Goal: Task Accomplishment & Management: Manage account settings

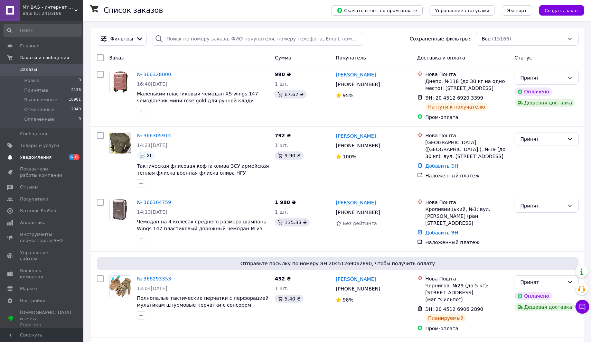
click at [37, 155] on span "Уведомления" at bounding box center [35, 157] width 31 height 6
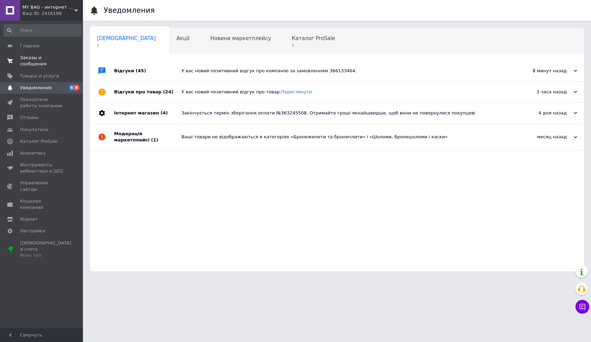
click at [35, 59] on span "Заказы и сообщения" at bounding box center [42, 61] width 44 height 12
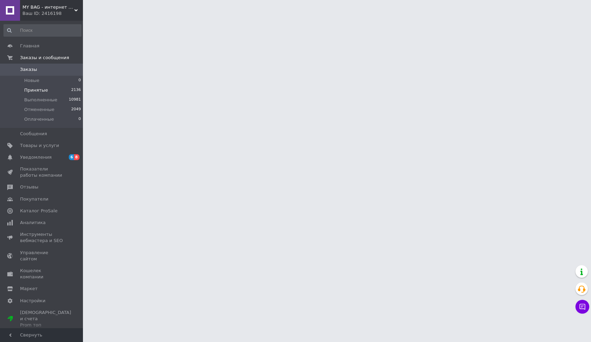
click at [33, 88] on span "Принятые" at bounding box center [36, 90] width 24 height 6
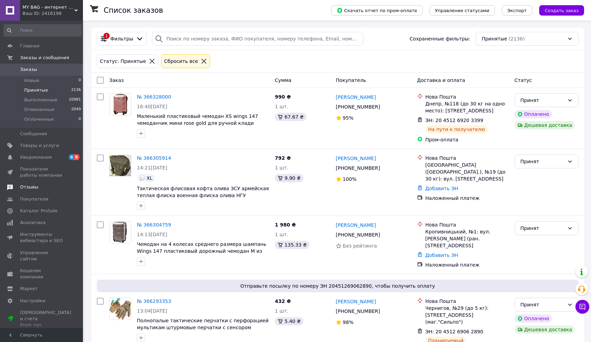
click at [25, 185] on span "Отзывы" at bounding box center [29, 187] width 18 height 6
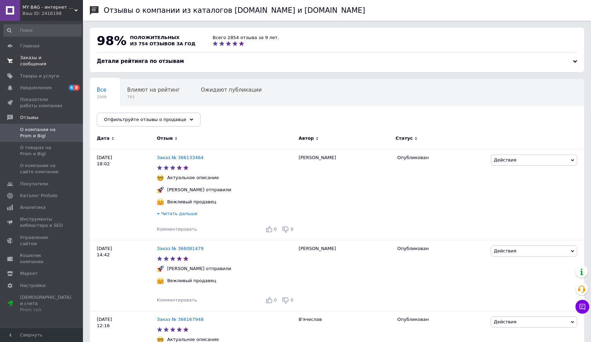
click at [26, 61] on span "Заказы и сообщения" at bounding box center [42, 61] width 44 height 12
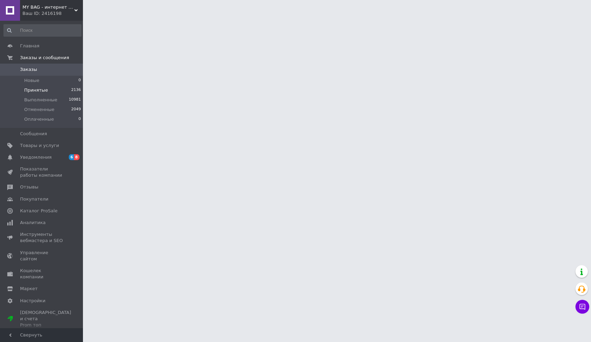
click at [29, 89] on span "Принятые" at bounding box center [36, 90] width 24 height 6
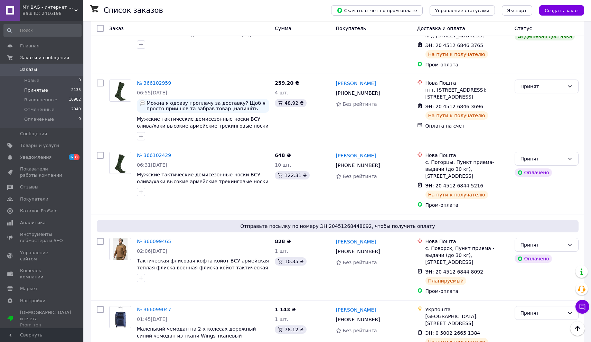
scroll to position [1126, 0]
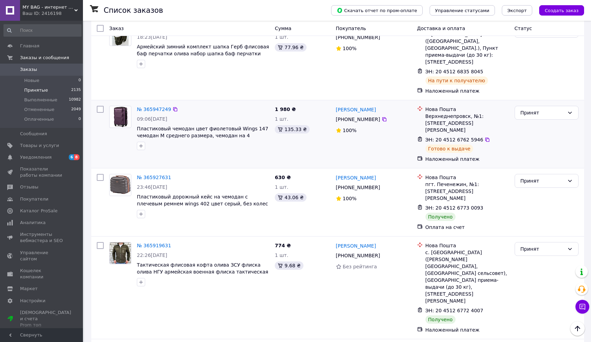
scroll to position [203, 0]
click at [526, 173] on div "Принят" at bounding box center [546, 180] width 64 height 14
click at [532, 168] on li "Выполнен" at bounding box center [546, 167] width 63 height 12
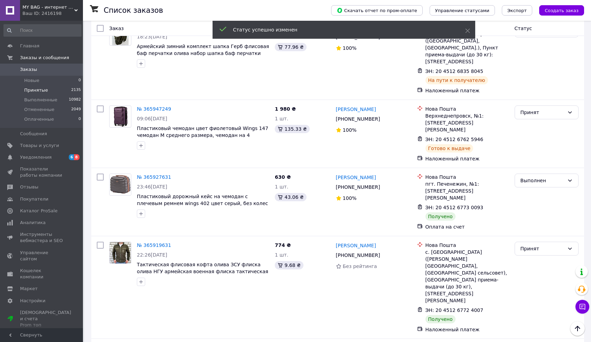
click at [531, 245] on div "Принят" at bounding box center [542, 249] width 44 height 8
click at [528, 228] on li "Выполнен" at bounding box center [546, 228] width 63 height 12
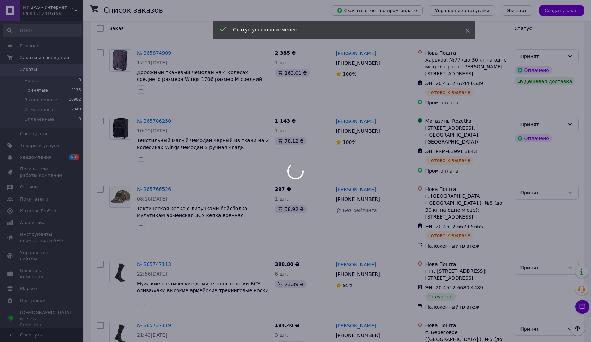
scroll to position [574, 0]
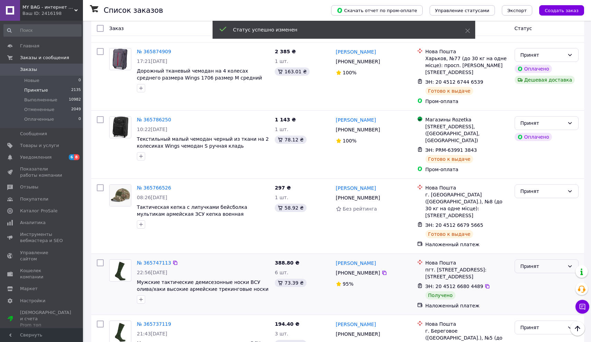
click at [534, 262] on div "Принят" at bounding box center [542, 266] width 44 height 8
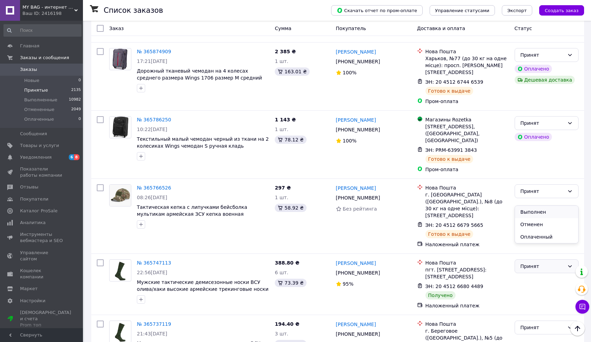
click at [531, 207] on li "Выполнен" at bounding box center [546, 212] width 63 height 12
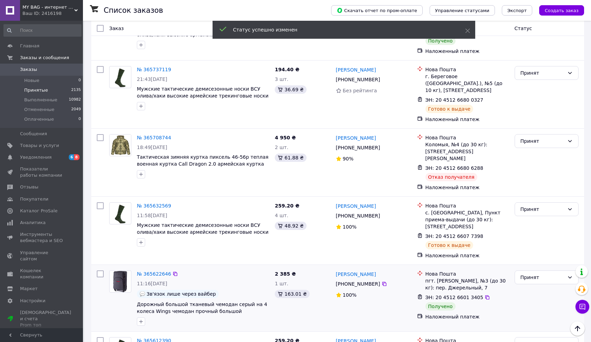
scroll to position [833, 0]
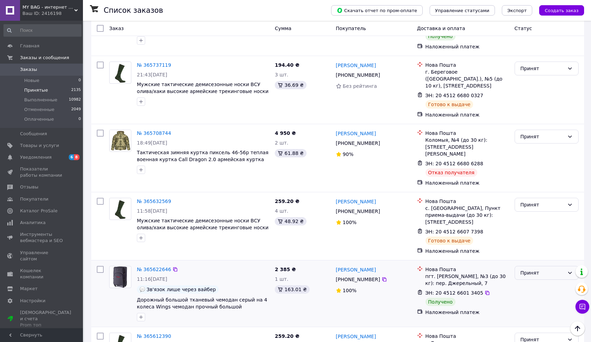
click at [542, 269] on div "Принят" at bounding box center [542, 273] width 44 height 8
click at [538, 204] on li "Выполнен" at bounding box center [546, 204] width 63 height 12
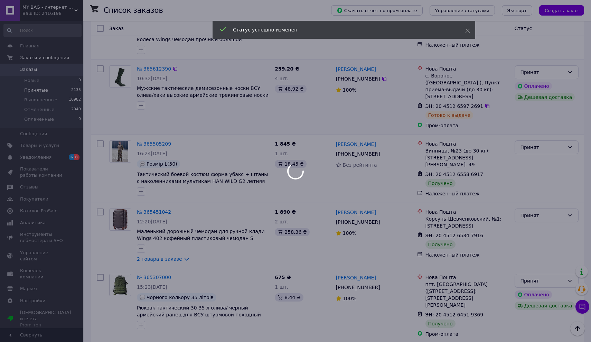
scroll to position [1100, 0]
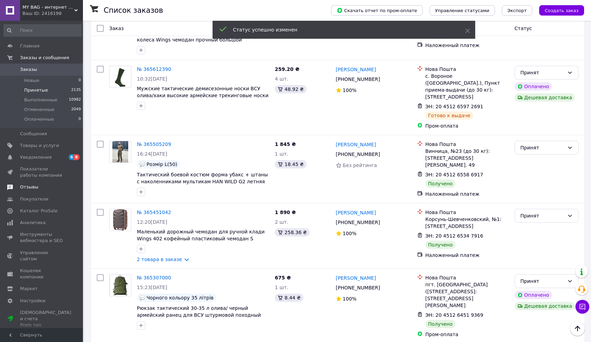
click at [28, 182] on link "Отзывы" at bounding box center [42, 187] width 85 height 12
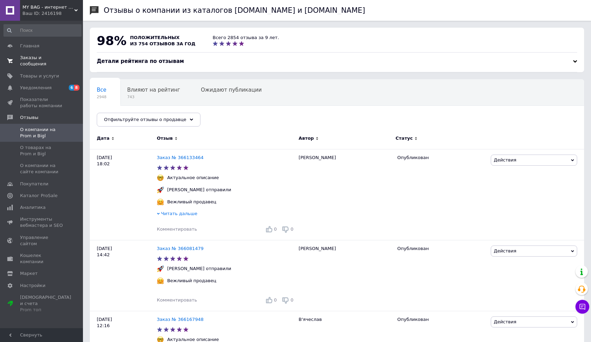
click at [29, 59] on span "Заказы и сообщения" at bounding box center [42, 61] width 44 height 12
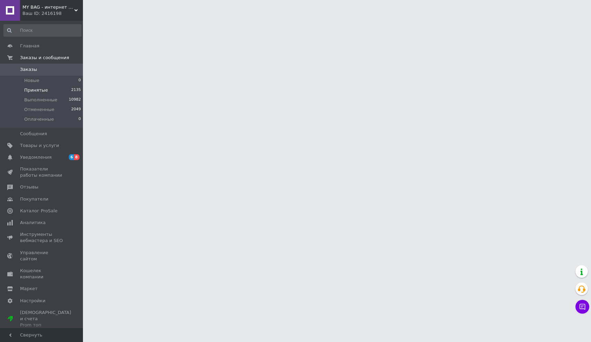
click at [34, 88] on span "Принятые" at bounding box center [36, 90] width 24 height 6
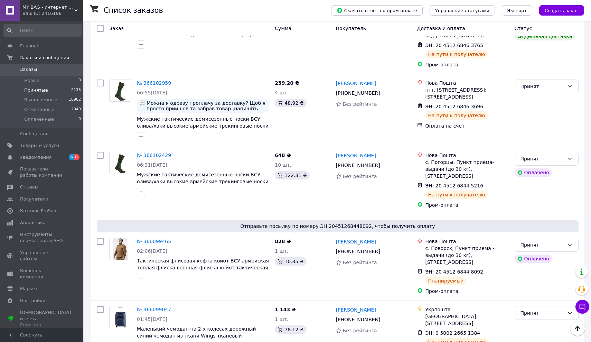
scroll to position [1126, 0]
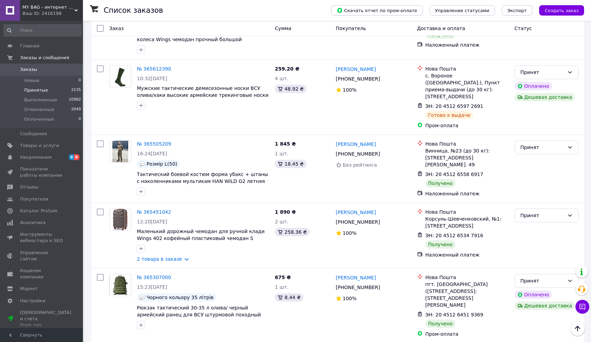
scroll to position [1100, 0]
click at [166, 256] on link "2 товара в заказе" at bounding box center [159, 259] width 45 height 6
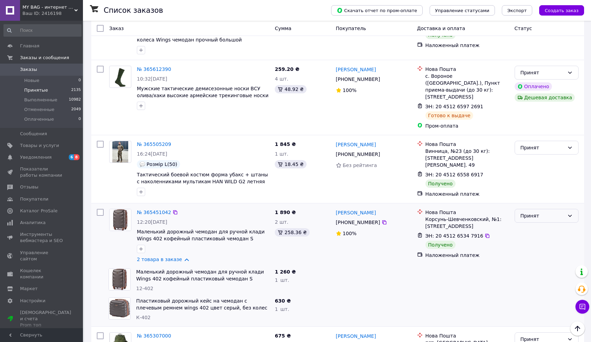
click at [530, 212] on div "Принят" at bounding box center [542, 216] width 44 height 8
click at [530, 135] on li "Выполнен" at bounding box center [546, 139] width 63 height 12
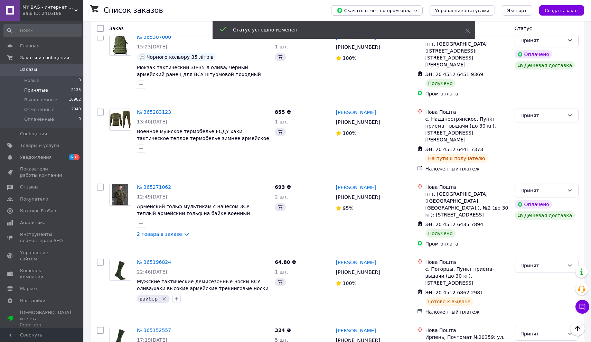
click at [19, 186] on span at bounding box center [10, 187] width 20 height 6
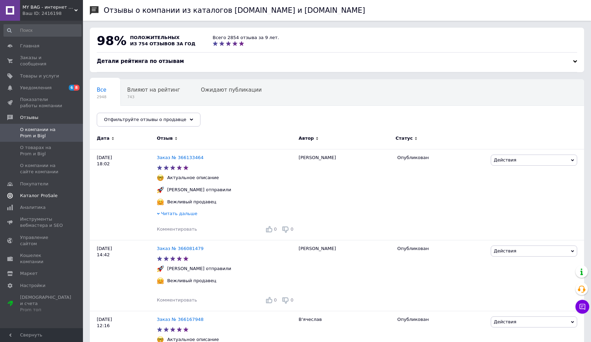
click at [42, 190] on link "Каталог ProSale" at bounding box center [42, 196] width 85 height 12
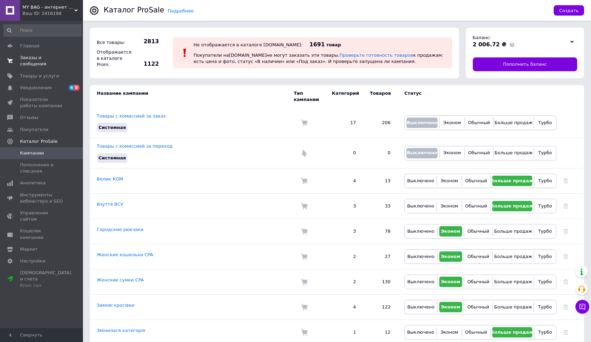
click at [35, 60] on span "Заказы и сообщения" at bounding box center [42, 61] width 44 height 12
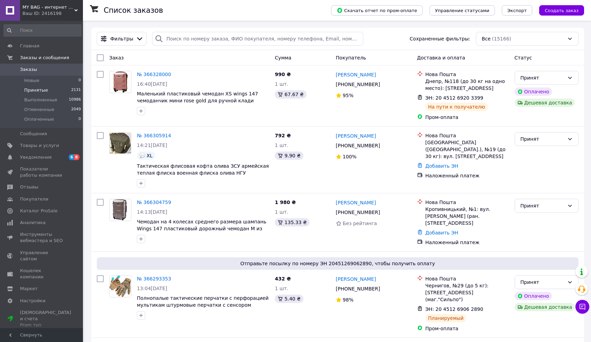
click at [32, 92] on span "Принятые" at bounding box center [36, 90] width 24 height 6
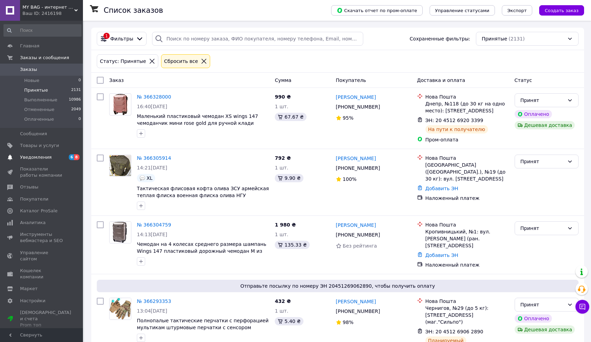
click at [39, 157] on span "Уведомления" at bounding box center [35, 157] width 31 height 6
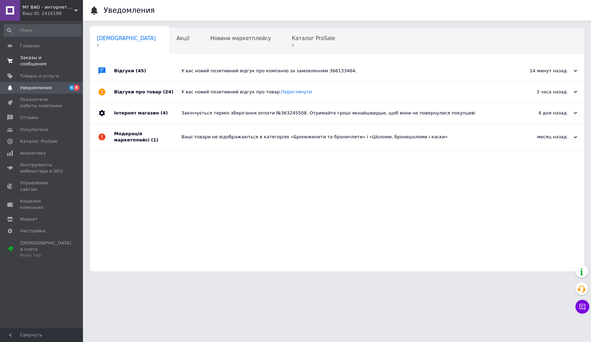
click at [28, 58] on span "Заказы и сообщения" at bounding box center [42, 61] width 44 height 12
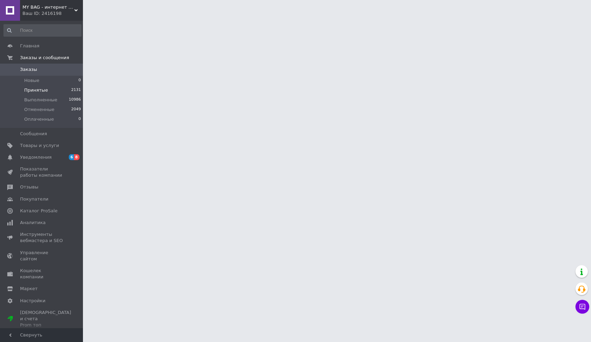
click at [30, 87] on span "Принятые" at bounding box center [36, 90] width 24 height 6
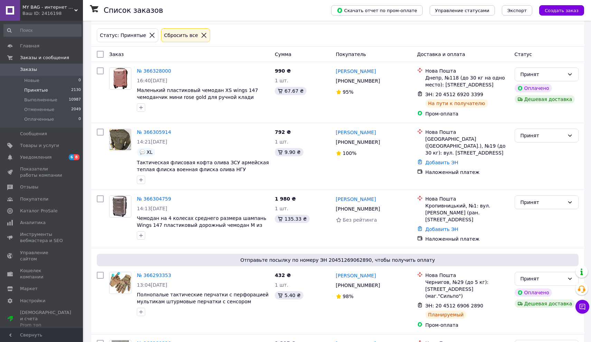
scroll to position [29, 0]
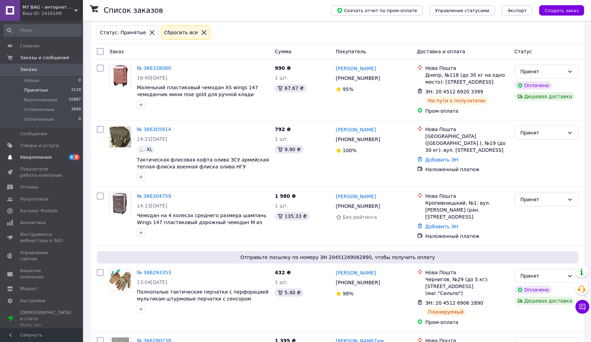
click at [37, 156] on span "Уведомления" at bounding box center [35, 157] width 31 height 6
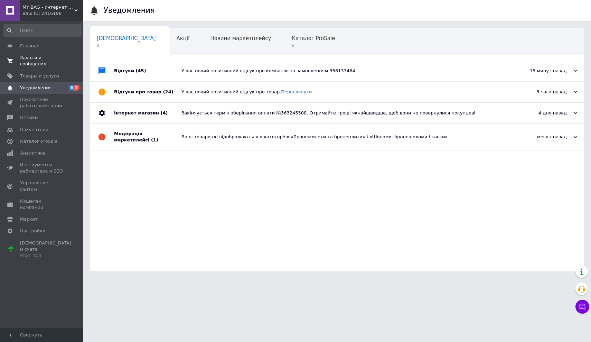
click at [33, 61] on span "Заказы и сообщения" at bounding box center [42, 61] width 44 height 12
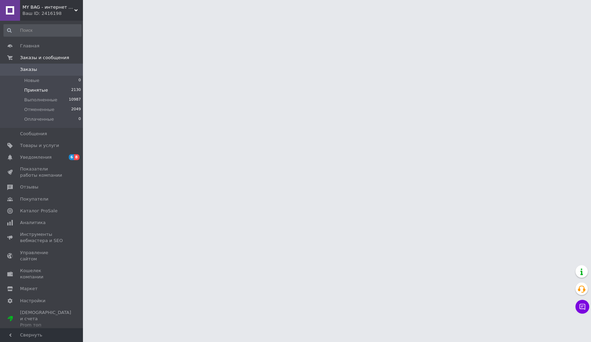
click at [29, 91] on span "Принятые" at bounding box center [36, 90] width 24 height 6
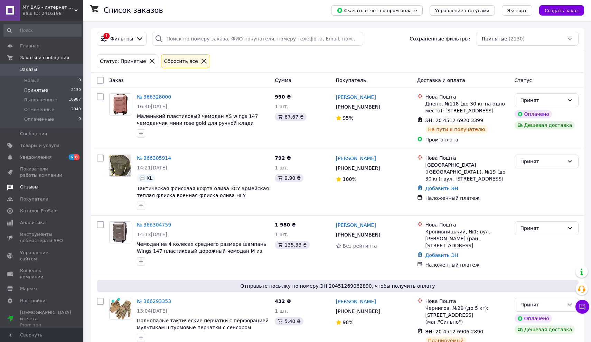
click at [30, 186] on span "Отзывы" at bounding box center [29, 187] width 18 height 6
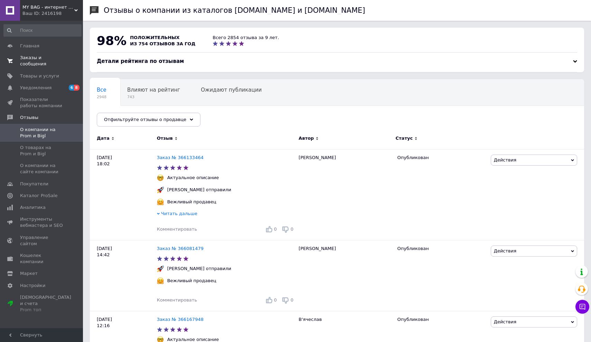
click at [31, 57] on span "Заказы и сообщения" at bounding box center [42, 61] width 44 height 12
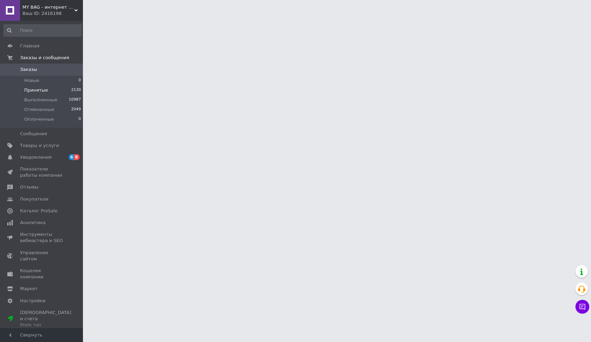
click at [31, 89] on span "Принятые" at bounding box center [36, 90] width 24 height 6
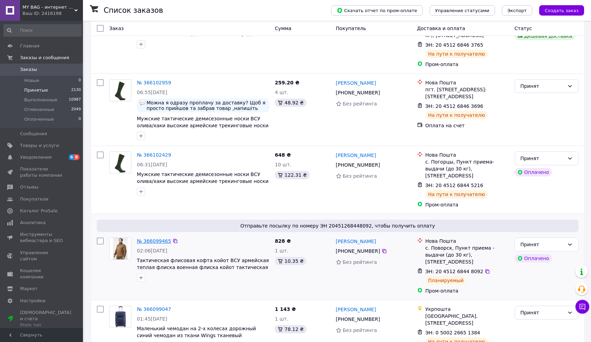
scroll to position [1126, 0]
click at [24, 187] on span "Отзывы" at bounding box center [29, 187] width 18 height 6
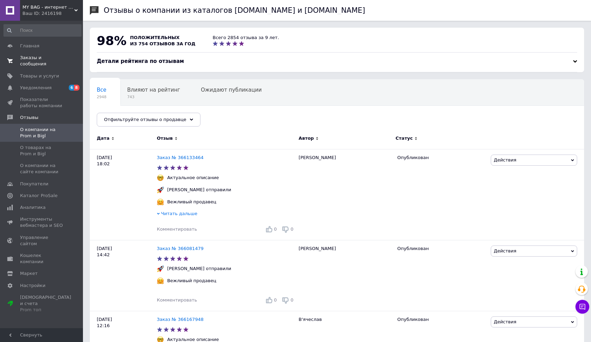
click at [36, 63] on span "Заказы и сообщения" at bounding box center [42, 61] width 44 height 12
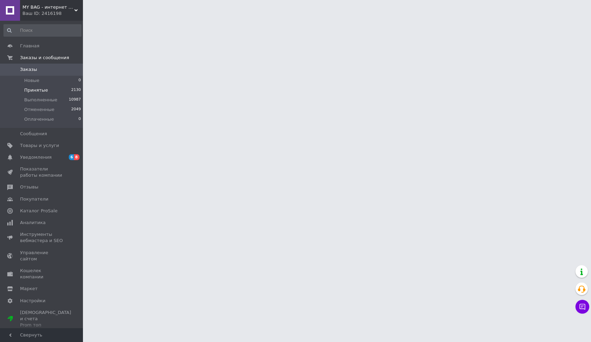
click at [35, 88] on span "Принятые" at bounding box center [36, 90] width 24 height 6
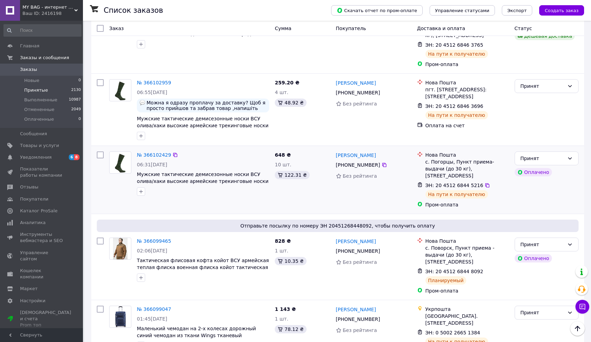
scroll to position [1126, 0]
click at [45, 209] on span "Каталог ProSale" at bounding box center [38, 211] width 37 height 6
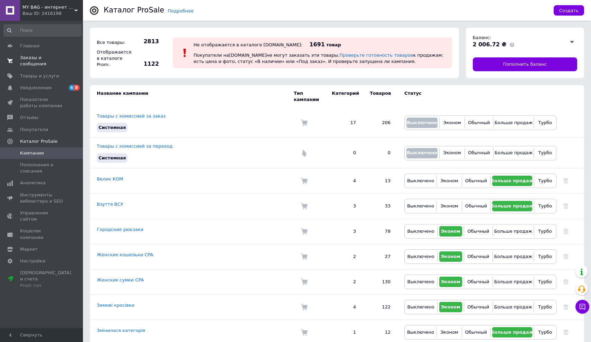
click at [36, 64] on span "Заказы и сообщения" at bounding box center [42, 61] width 44 height 12
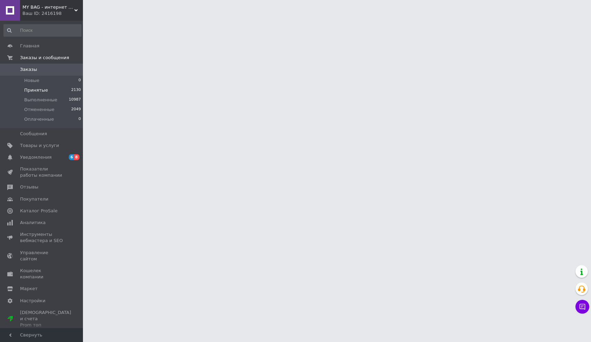
click at [42, 91] on span "Принятые" at bounding box center [36, 90] width 24 height 6
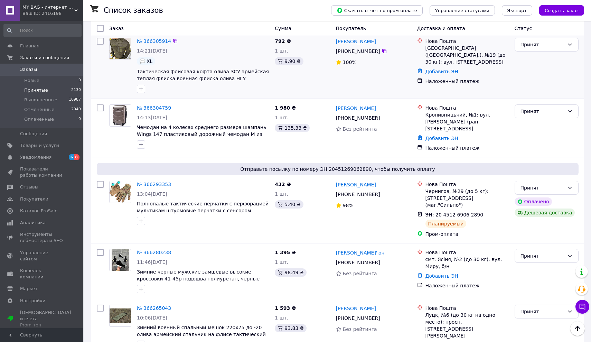
scroll to position [145, 0]
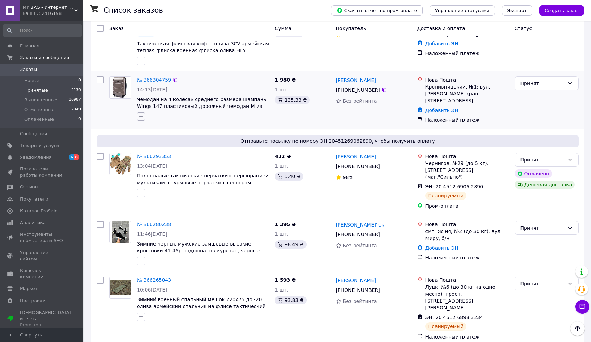
click at [140, 116] on icon "button" at bounding box center [141, 117] width 6 height 6
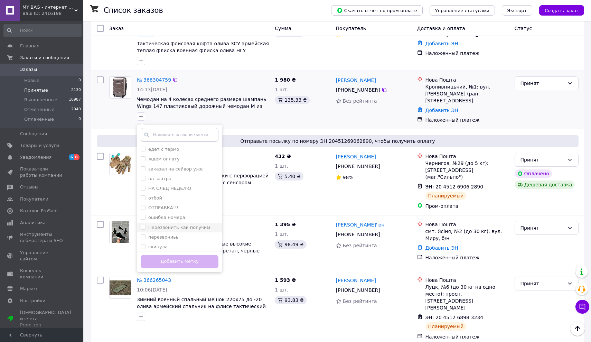
scroll to position [91, 0]
click at [158, 199] on label "перезвониьь" at bounding box center [163, 201] width 30 height 5
checkbox input "true"
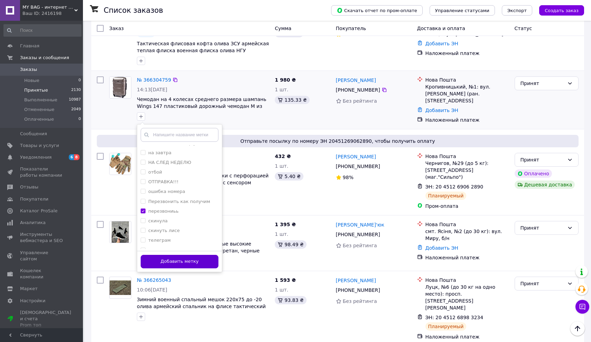
click at [176, 258] on button "Добавить метку" at bounding box center [180, 261] width 78 height 13
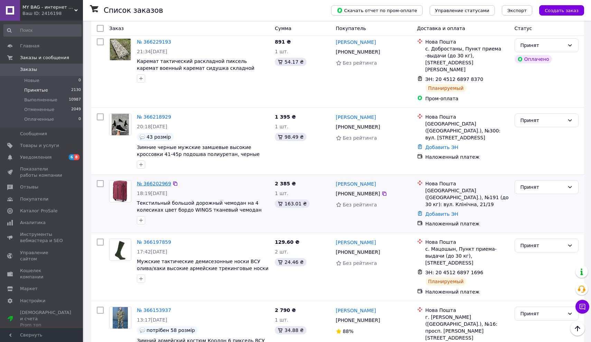
scroll to position [628, 0]
click at [150, 180] on link "№ 366202969" at bounding box center [154, 183] width 34 height 6
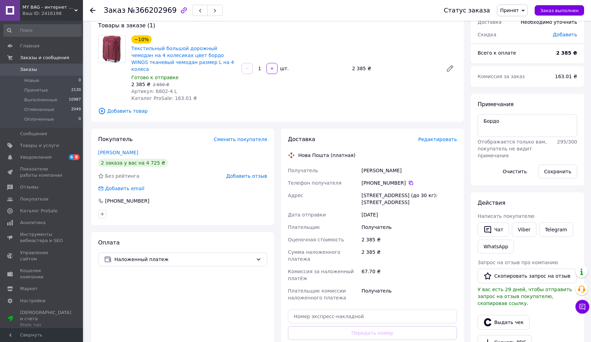
scroll to position [71, 0]
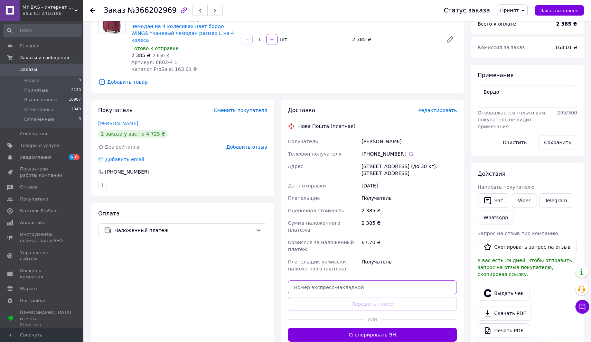
click at [306, 280] on input "text" at bounding box center [372, 287] width 169 height 14
paste input "59001474833409"
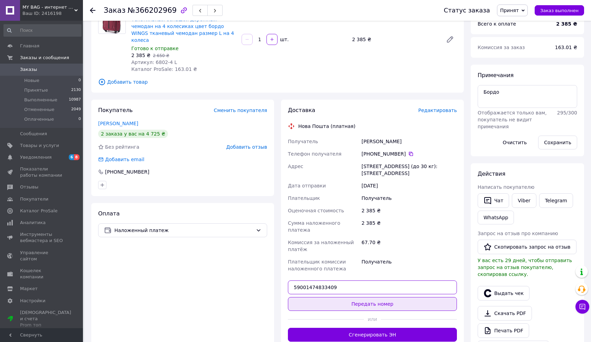
type input "59001474833409"
click at [308, 297] on button "Передать номер" at bounding box center [372, 304] width 169 height 14
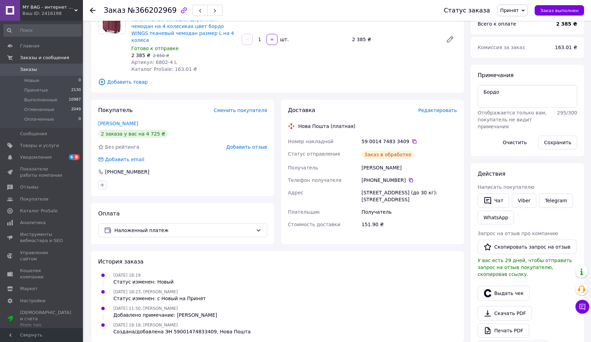
click at [27, 90] on span "Принятые" at bounding box center [36, 90] width 24 height 6
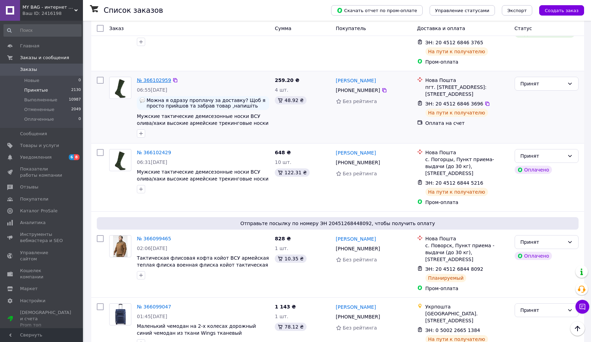
scroll to position [1137, 0]
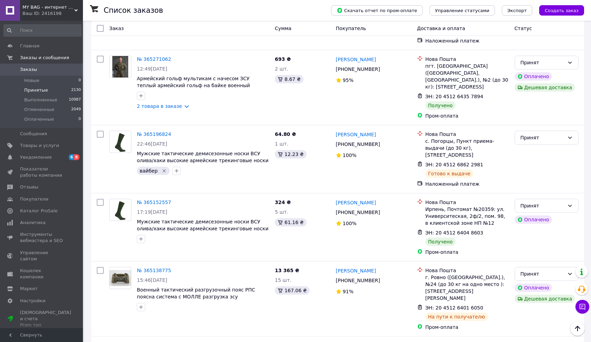
scroll to position [1104, 0]
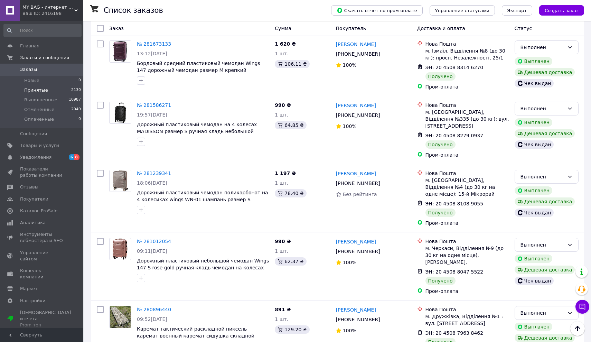
scroll to position [1046, 0]
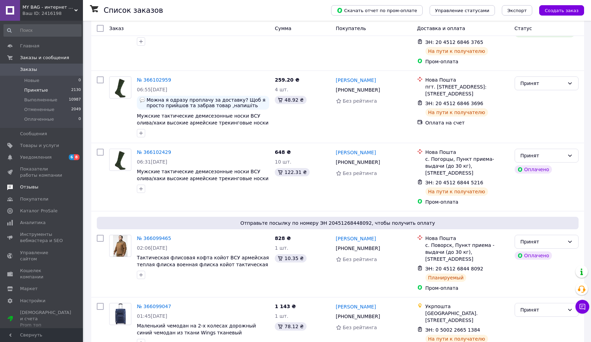
scroll to position [1137, 0]
click at [30, 186] on span "Отзывы" at bounding box center [29, 187] width 18 height 6
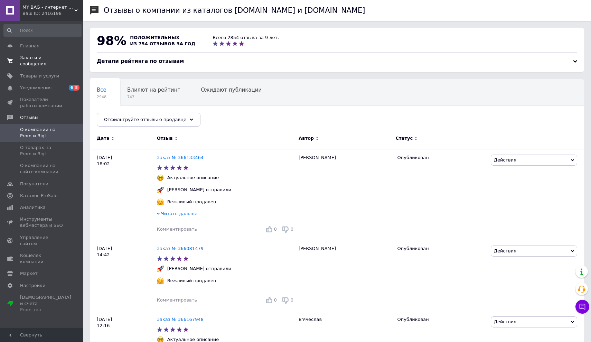
click at [35, 61] on span "Заказы и сообщения" at bounding box center [42, 61] width 44 height 12
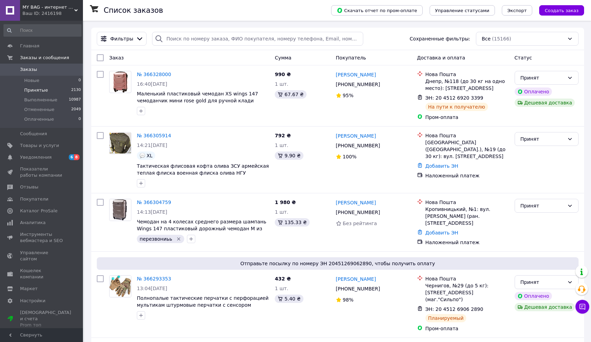
click at [37, 90] on span "Принятые" at bounding box center [36, 90] width 24 height 6
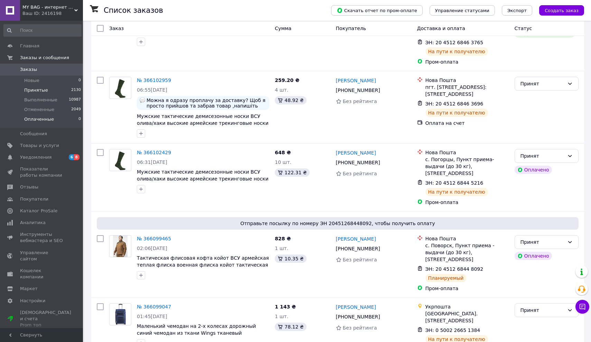
scroll to position [1131, 0]
click at [31, 156] on span "Уведомления" at bounding box center [35, 157] width 31 height 6
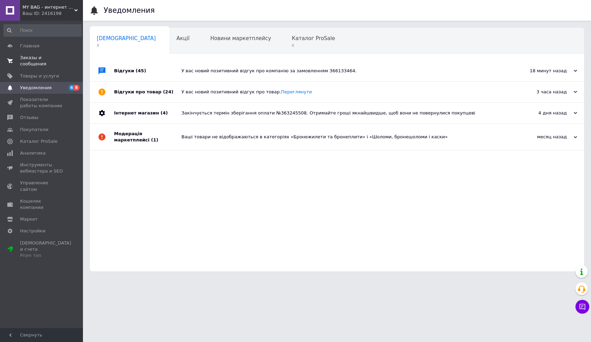
click at [32, 58] on span "Заказы и сообщения" at bounding box center [42, 61] width 44 height 12
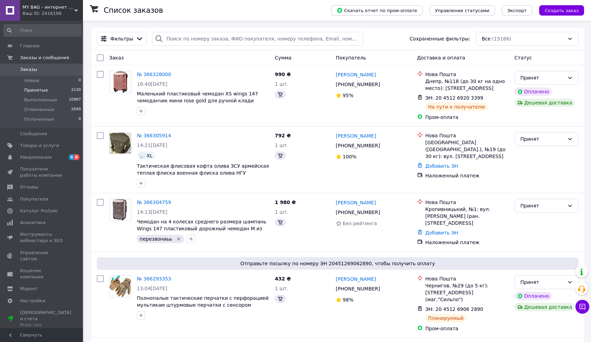
click at [30, 91] on span "Принятые" at bounding box center [36, 90] width 24 height 6
